Goal: Navigation & Orientation: Find specific page/section

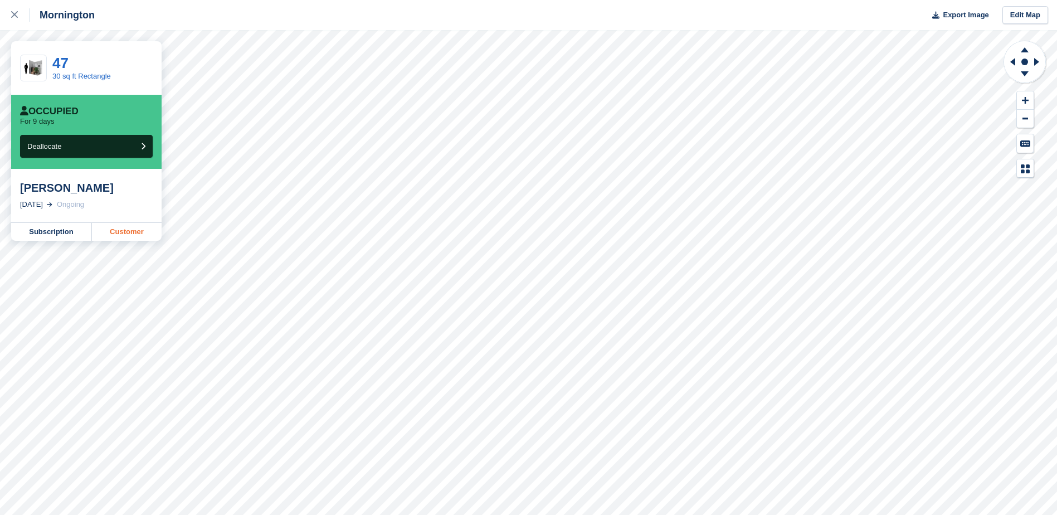
click at [134, 233] on link "Customer" at bounding box center [127, 232] width 70 height 18
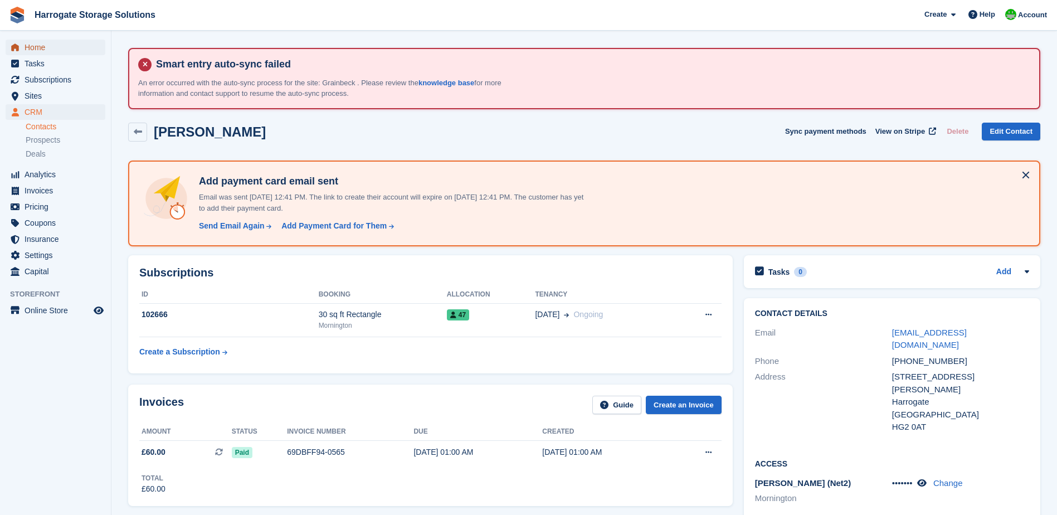
click at [37, 47] on span "Home" at bounding box center [58, 48] width 67 height 16
